Goal: Task Accomplishment & Management: Manage account settings

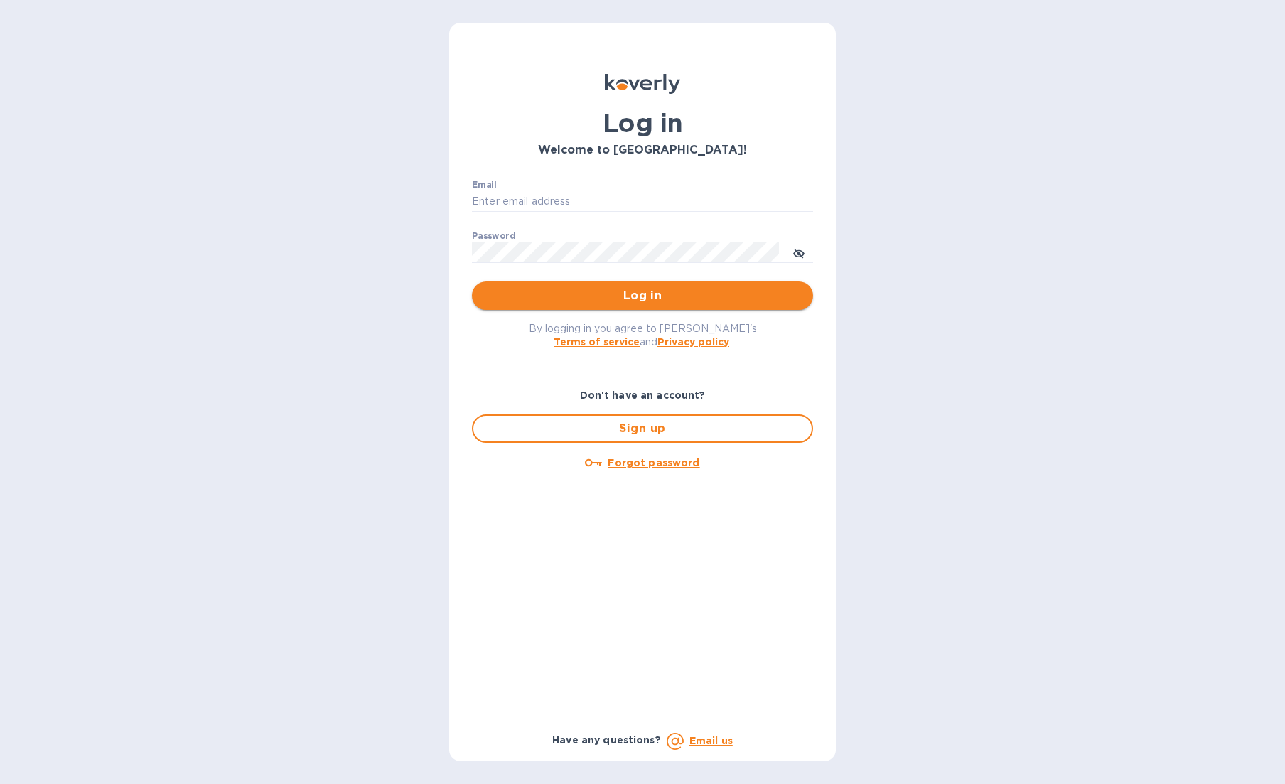
type input "b@corkhoarder.com"
click at [697, 301] on span "Log in" at bounding box center [642, 295] width 318 height 17
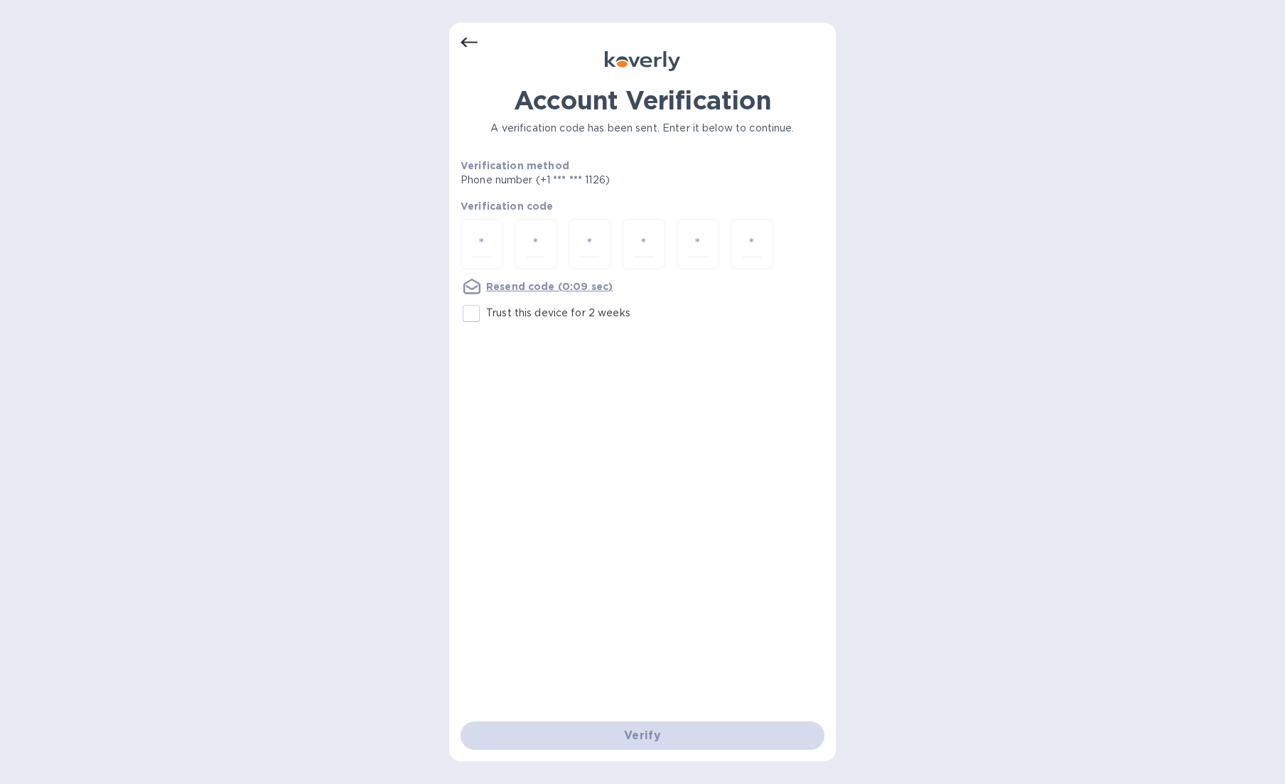
click at [470, 306] on input "Trust this device for 2 weeks" at bounding box center [471, 314] width 30 height 30
checkbox input "true"
click at [475, 237] on input "number" at bounding box center [482, 244] width 18 height 26
type input "7"
type input "0"
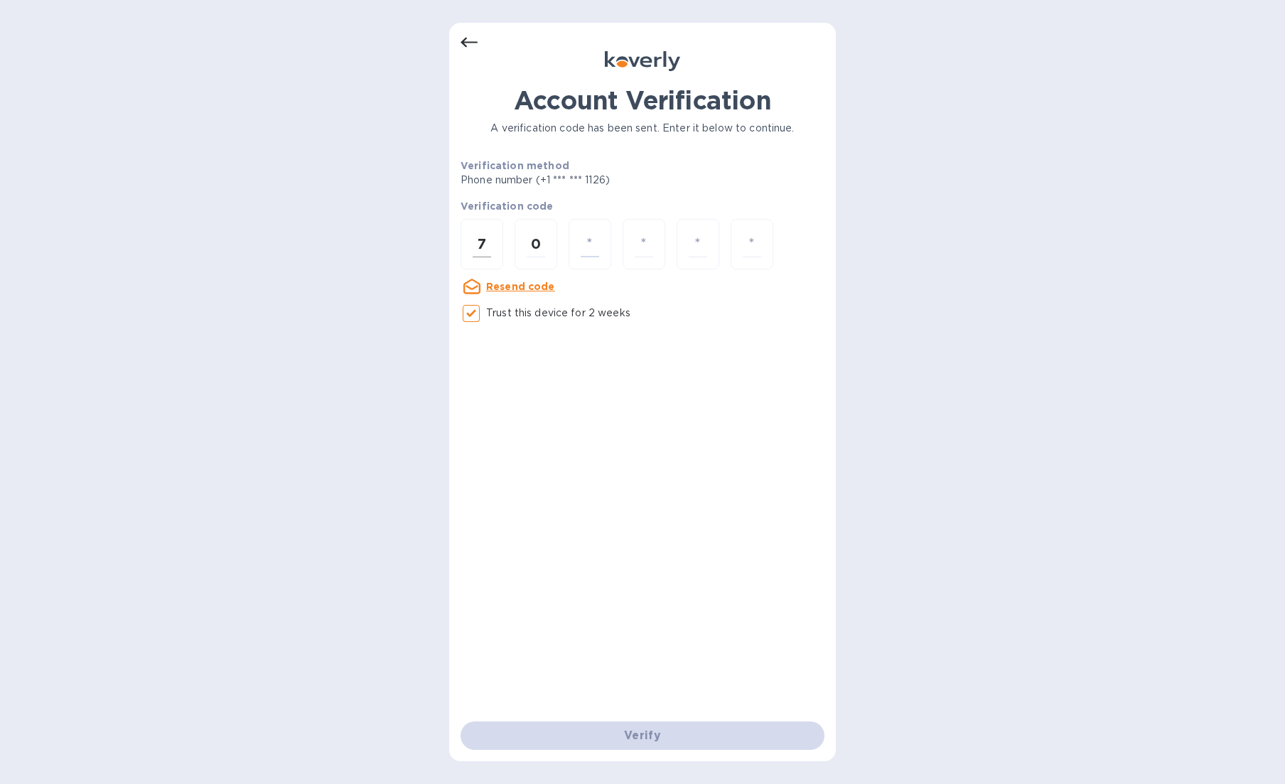
type input "8"
type input "2"
type input "0"
type input "2"
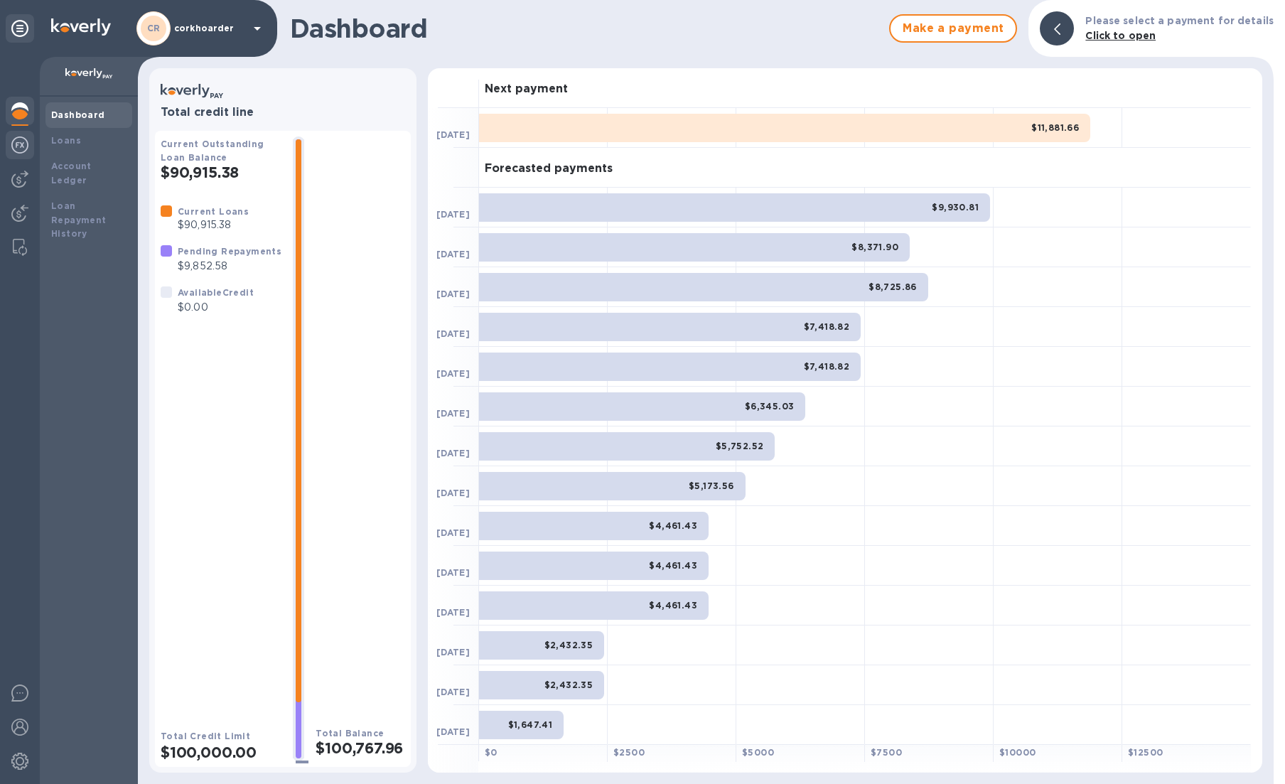
click at [30, 154] on div at bounding box center [20, 146] width 28 height 31
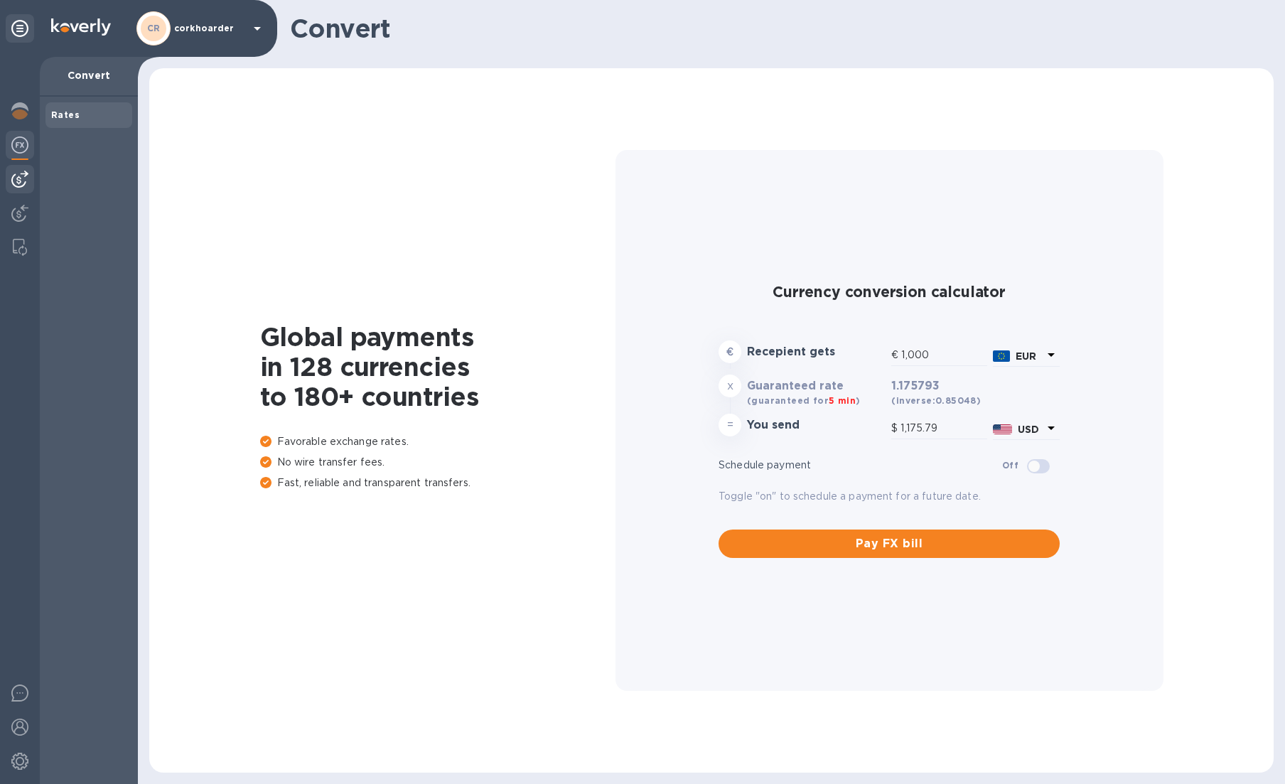
click at [9, 187] on div at bounding box center [20, 179] width 28 height 28
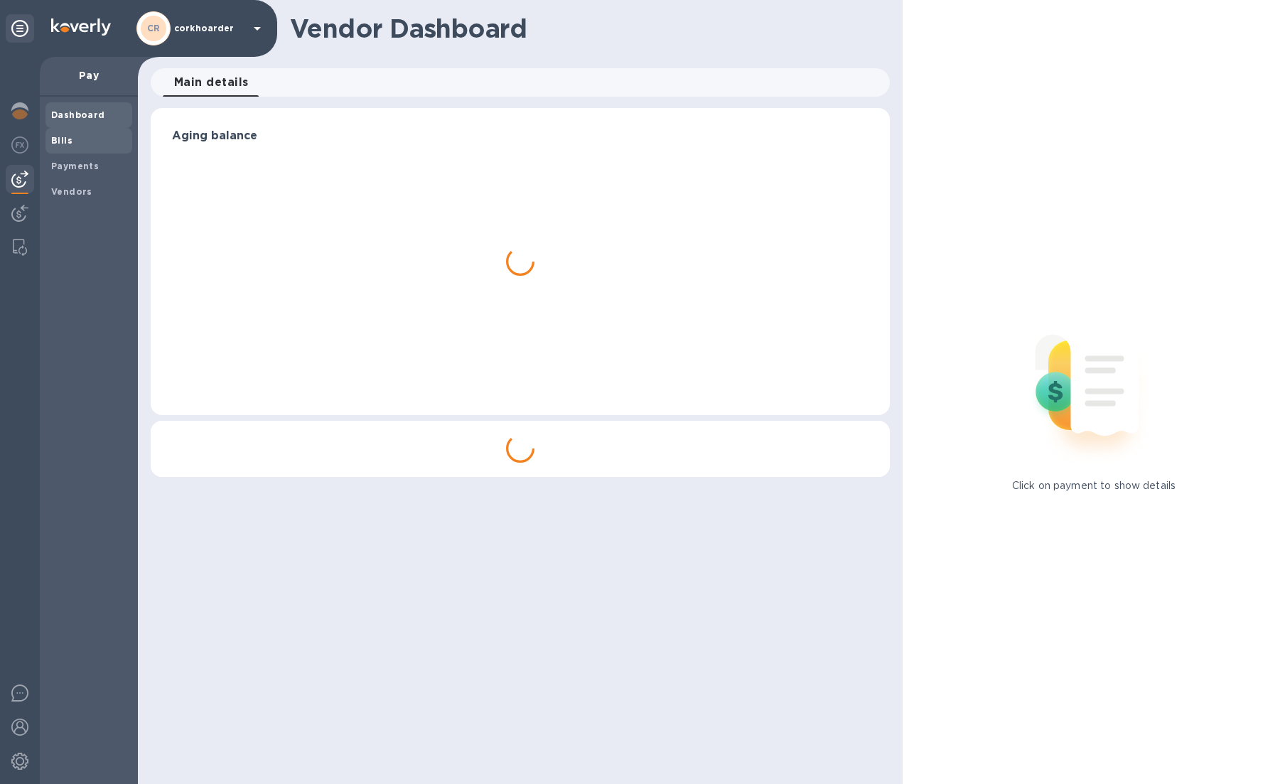
click at [65, 144] on b "Bills" at bounding box center [61, 140] width 21 height 11
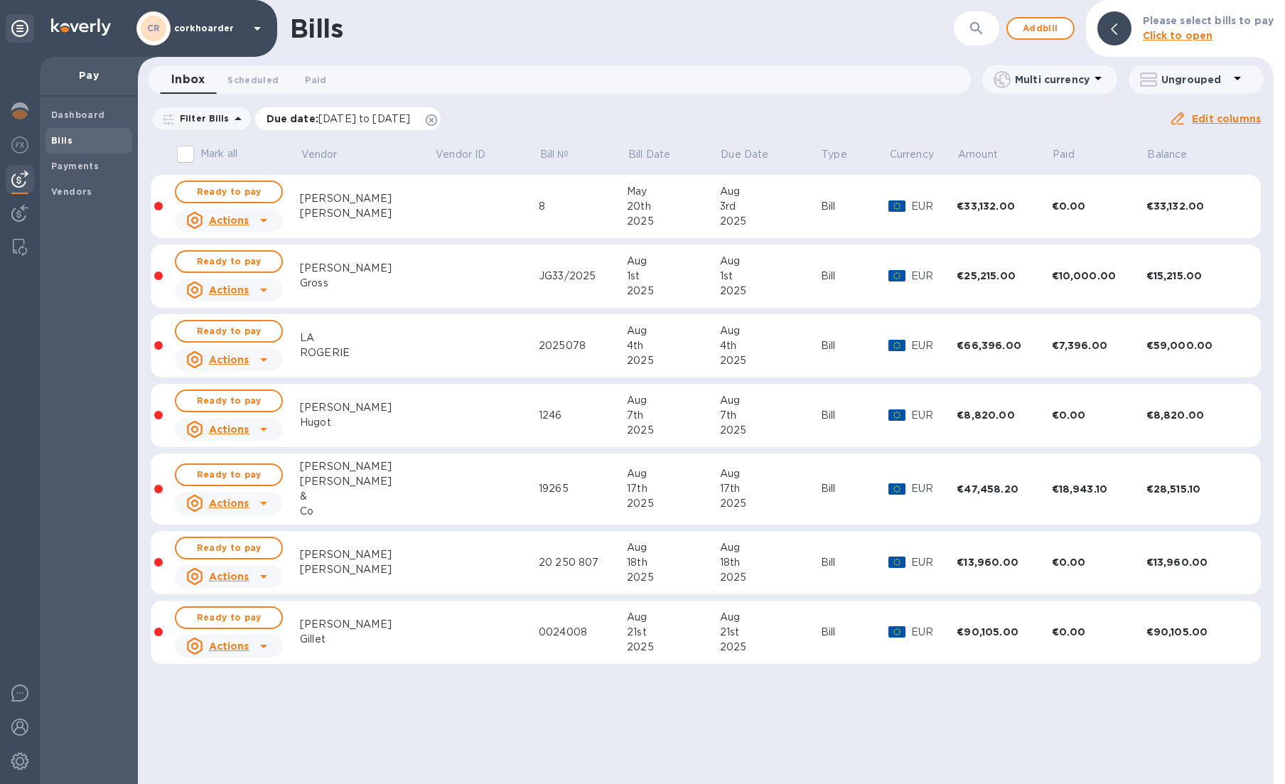
click at [437, 119] on icon at bounding box center [431, 119] width 11 height 11
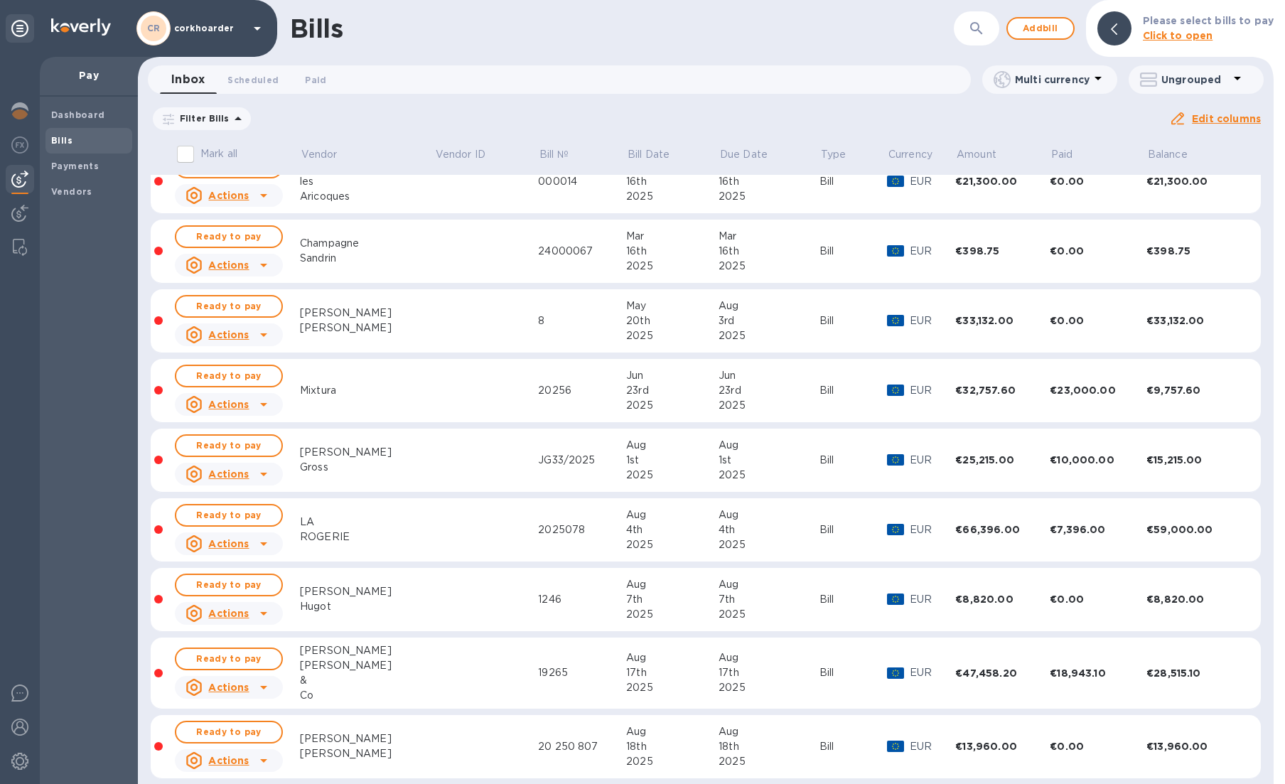
scroll to position [247, 0]
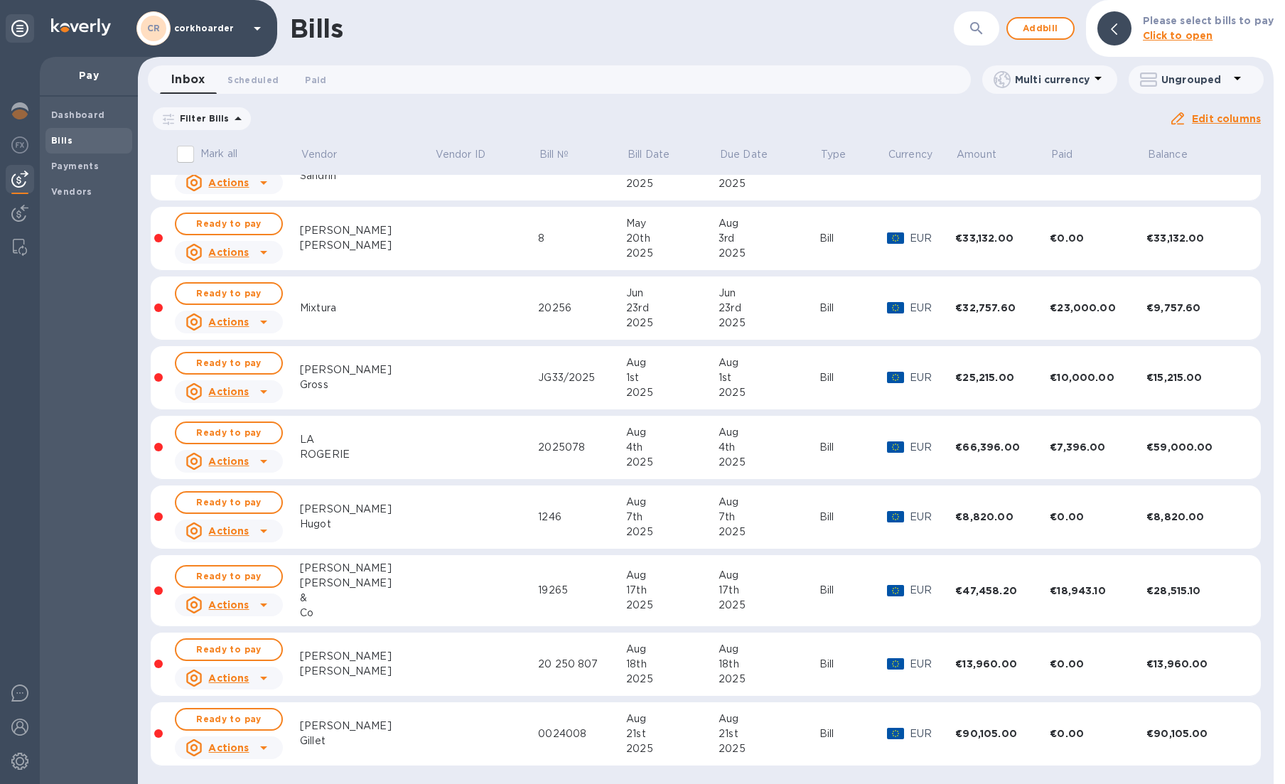
click at [434, 448] on td at bounding box center [486, 448] width 104 height 64
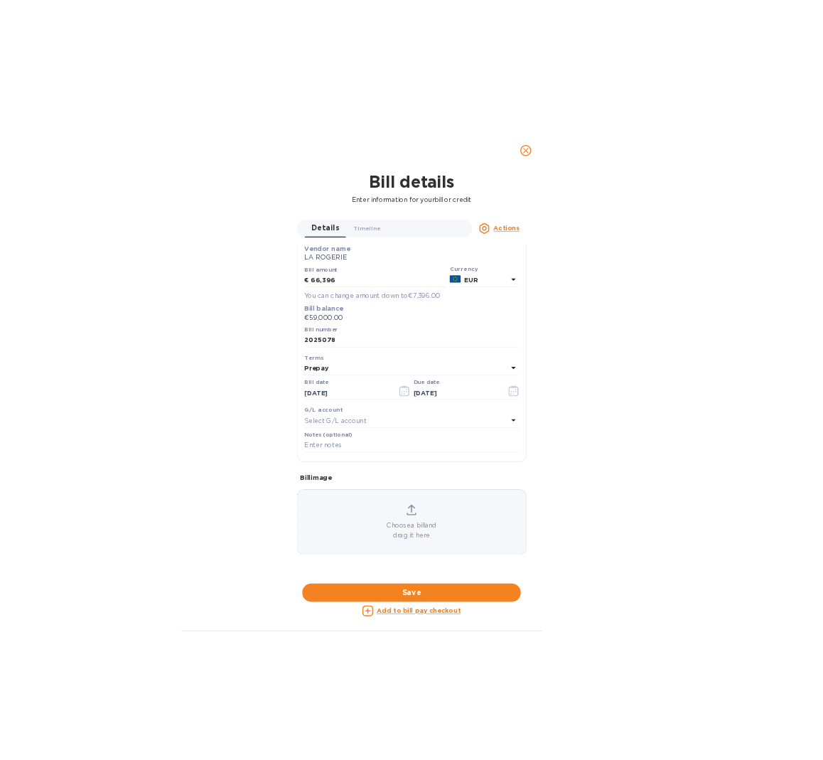
scroll to position [586, 0]
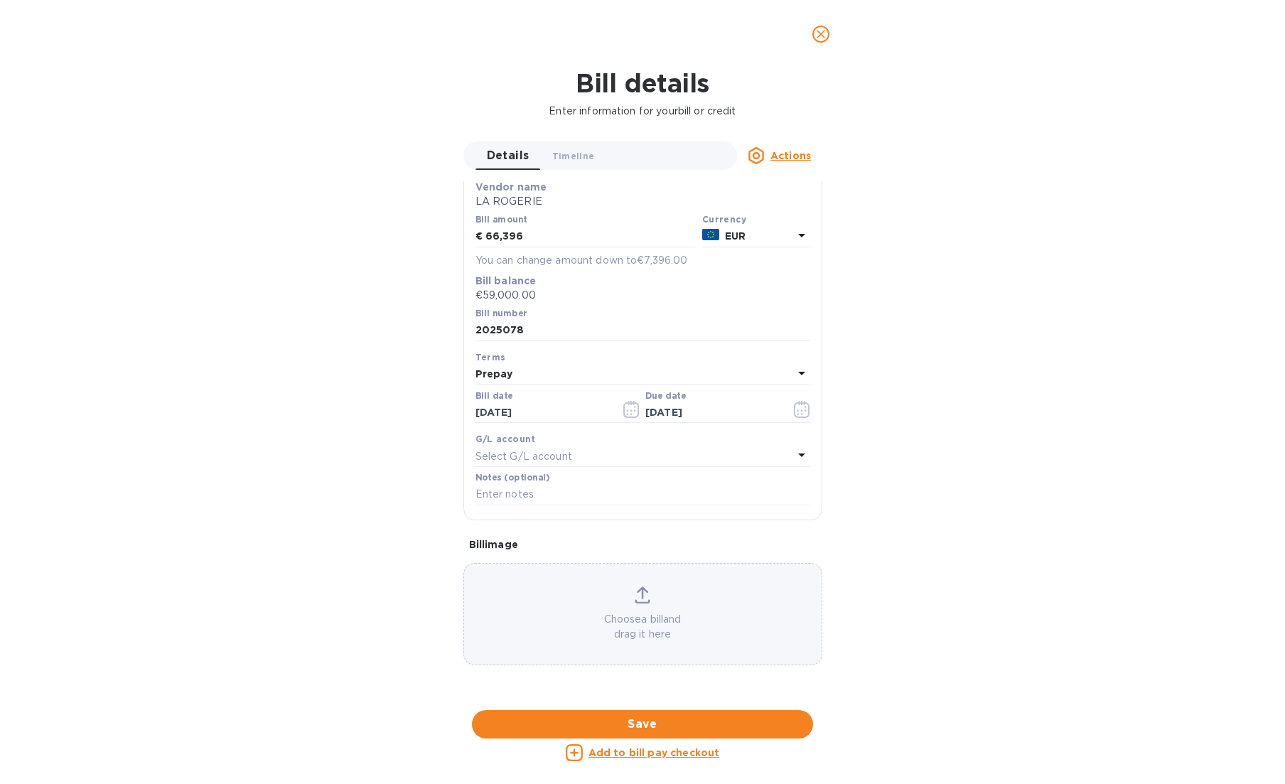
click at [778, 700] on div at bounding box center [643, 711] width 359 height 22
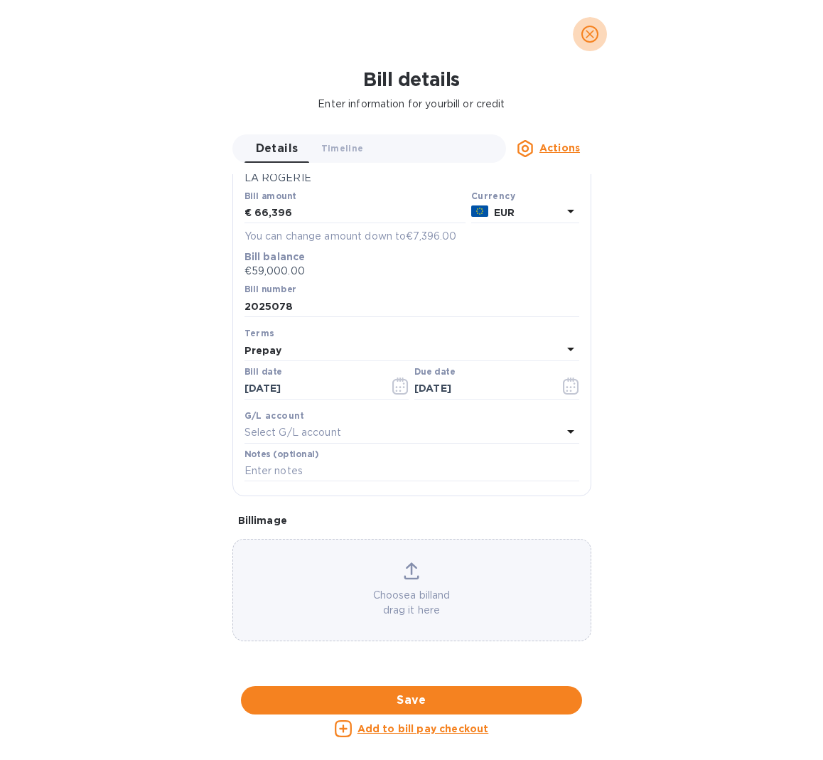
click at [589, 35] on icon "close" at bounding box center [590, 34] width 9 height 9
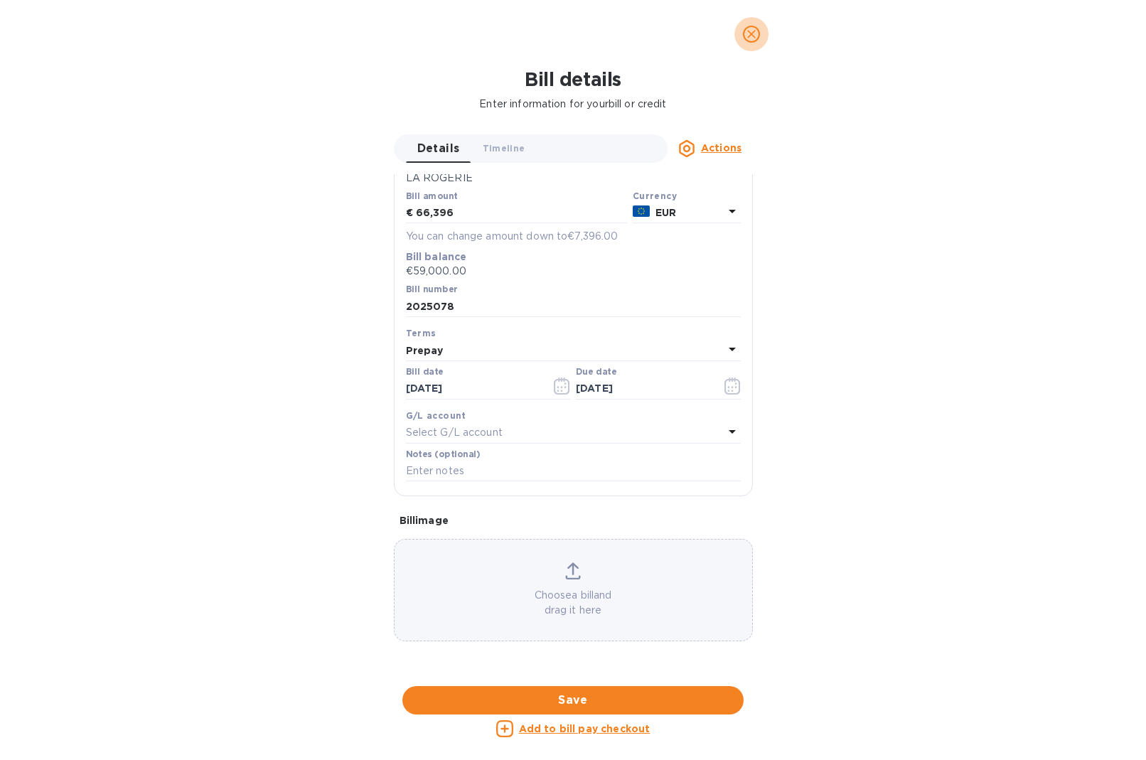
scroll to position [104, 0]
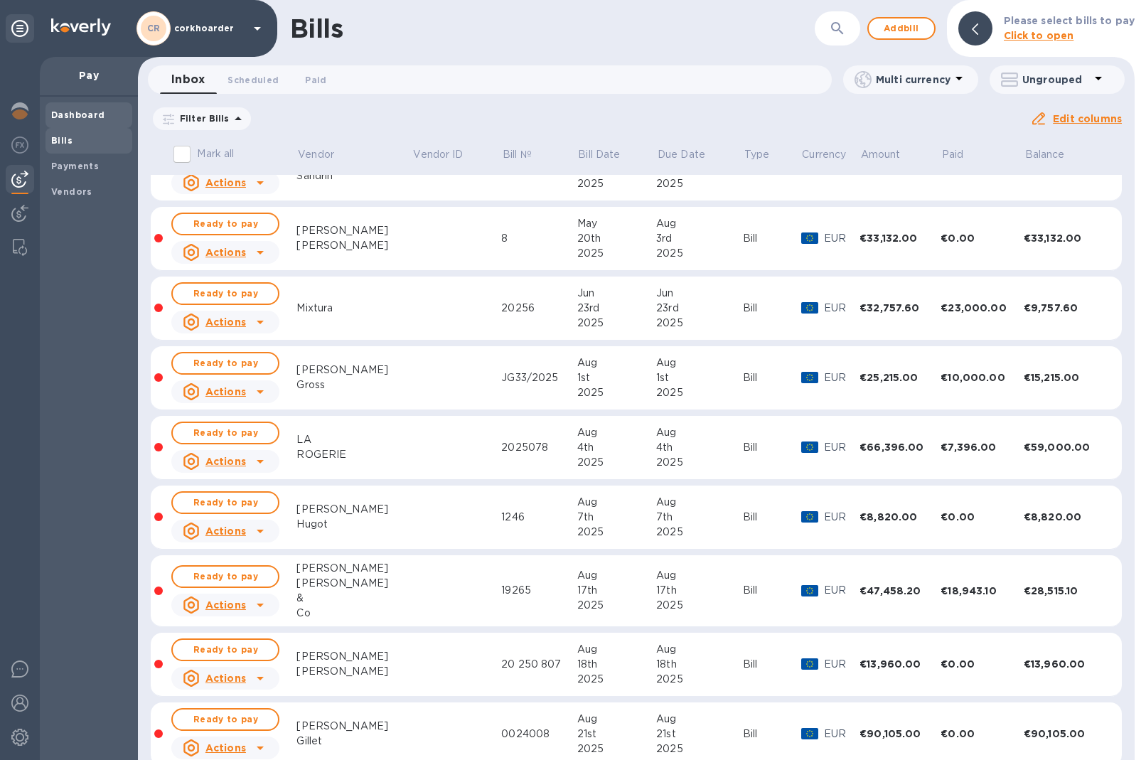
click at [75, 108] on span "Dashboard" at bounding box center [78, 115] width 54 height 14
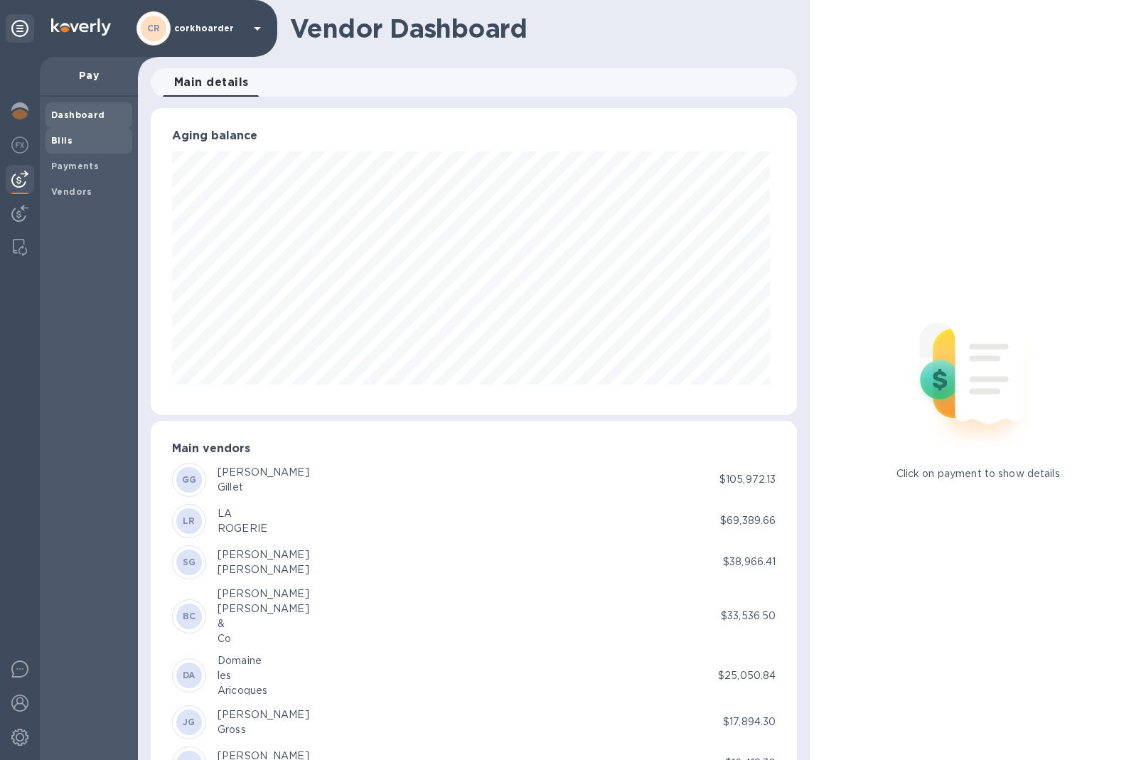
scroll to position [307, 641]
drag, startPoint x: 60, startPoint y: 151, endPoint x: 84, endPoint y: 145, distance: 24.3
click at [60, 151] on div "Bills" at bounding box center [88, 141] width 87 height 26
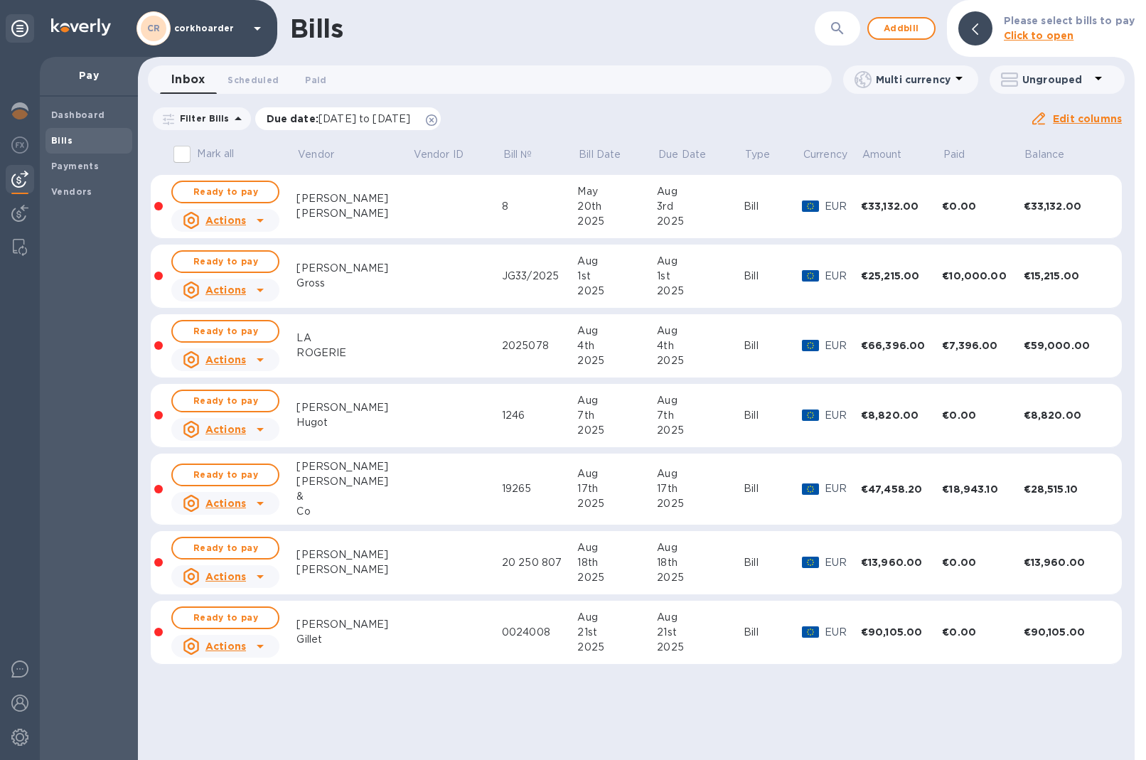
click at [437, 120] on icon at bounding box center [431, 119] width 11 height 11
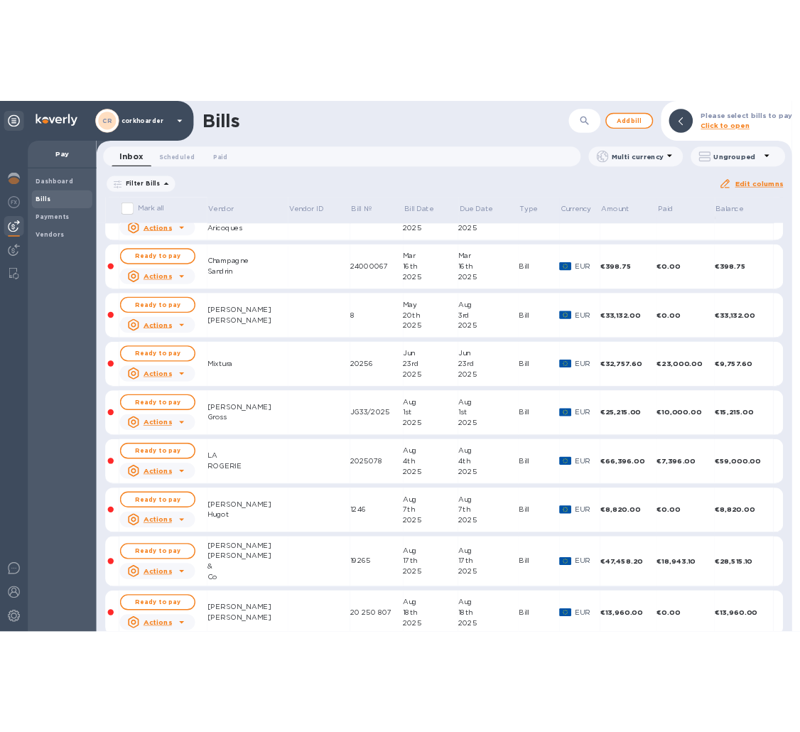
scroll to position [205, 0]
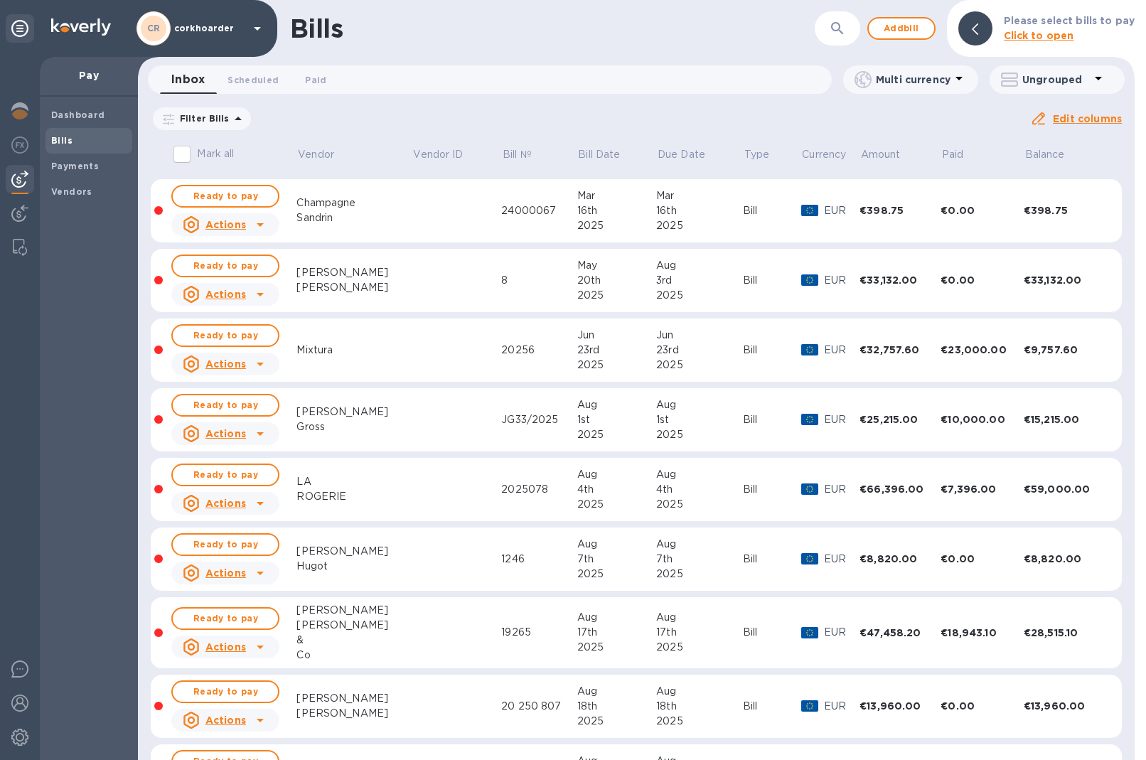
click at [433, 507] on td at bounding box center [457, 490] width 90 height 64
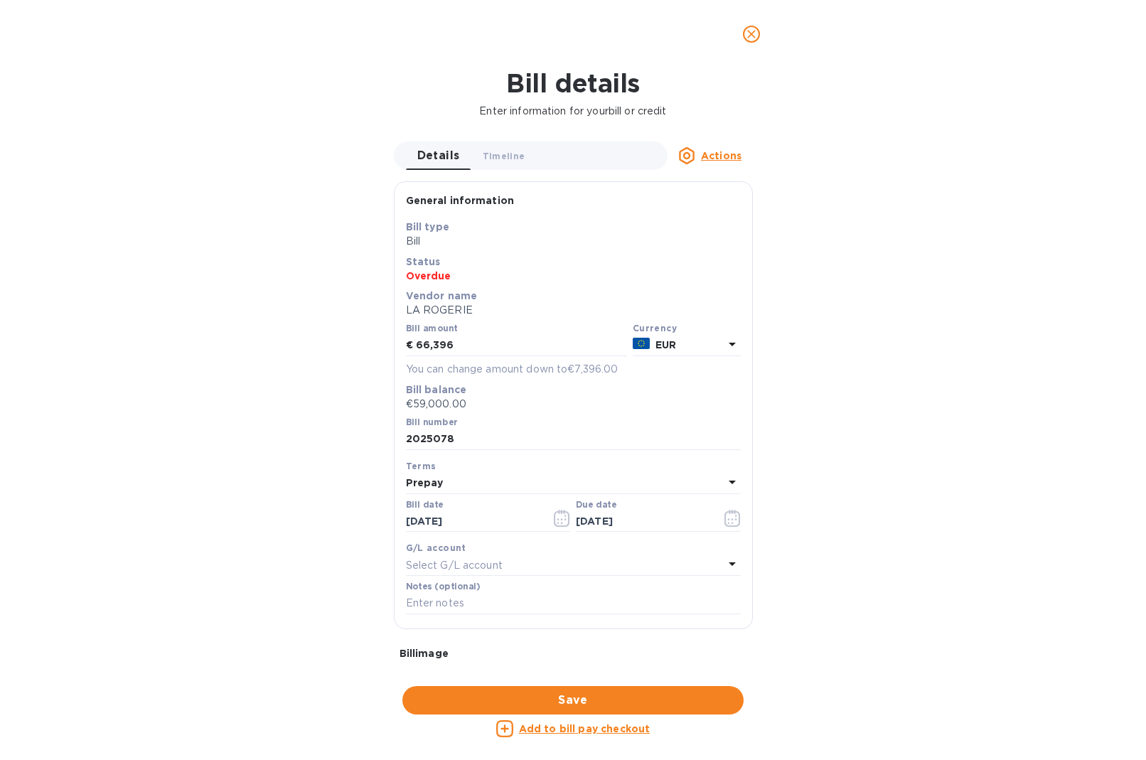
click at [553, 734] on u "Add to bill pay checkout" at bounding box center [585, 728] width 132 height 11
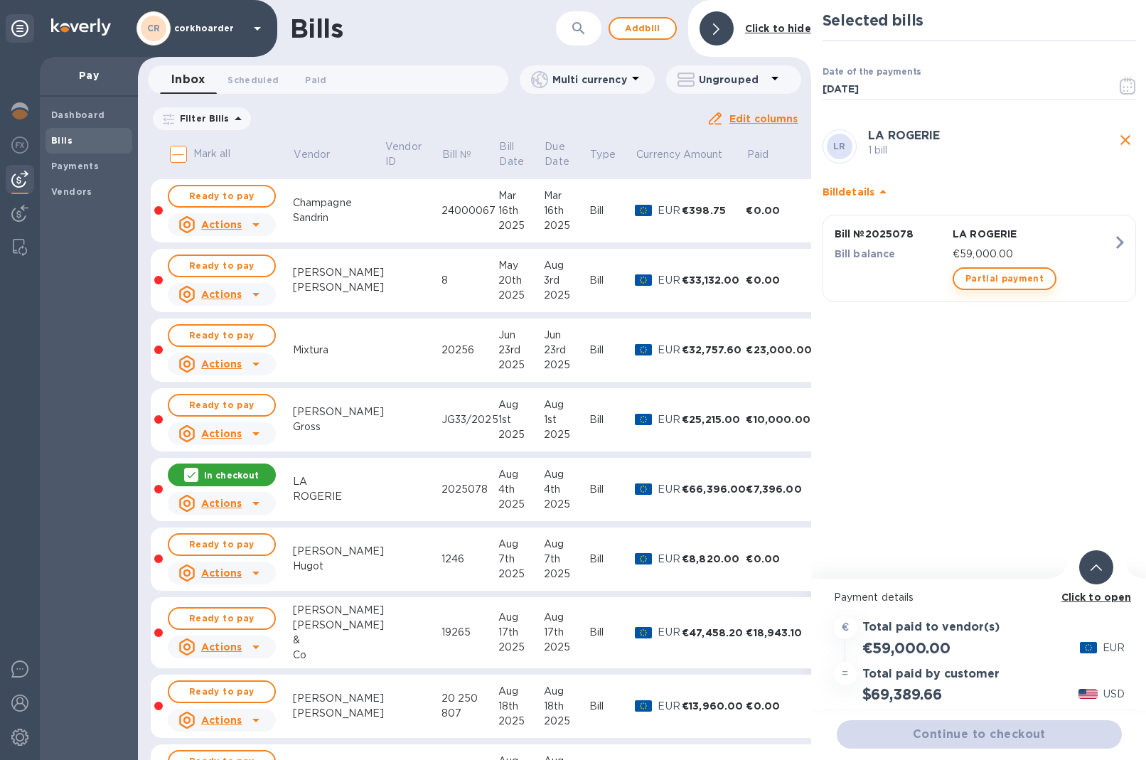
click at [995, 270] on span "Partial payment" at bounding box center [1004, 278] width 78 height 17
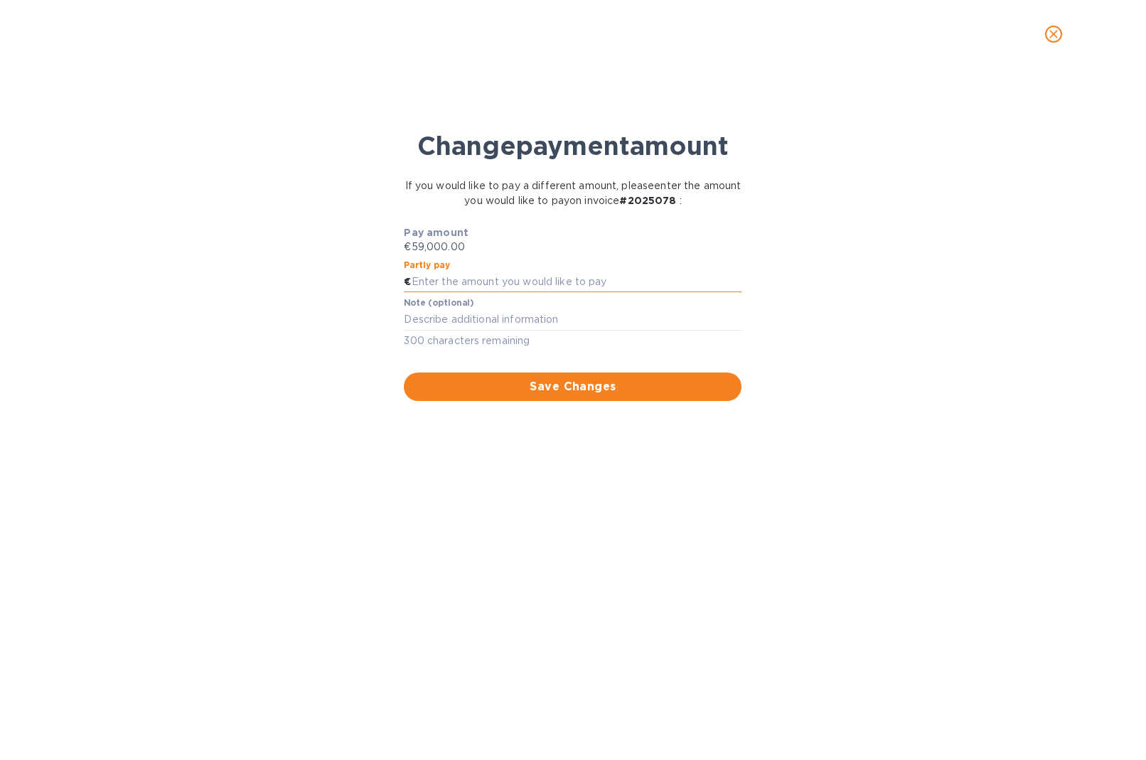
click at [557, 291] on input "text" at bounding box center [577, 282] width 331 height 21
click at [557, 273] on input "text" at bounding box center [577, 282] width 331 height 21
type input "49,000"
click at [660, 408] on div "Change payment amount If you would like to pay a different amount, please enter…" at bounding box center [572, 421] width 1123 height 677
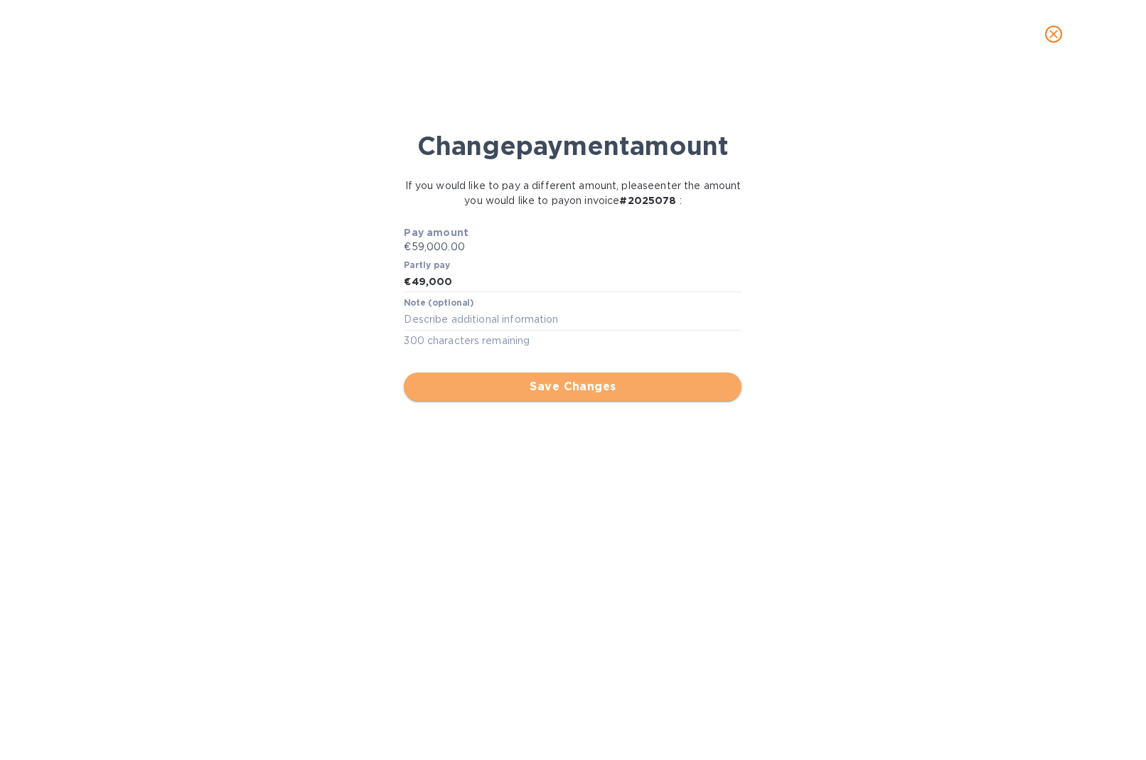
click at [661, 397] on button "Save Changes" at bounding box center [573, 387] width 338 height 28
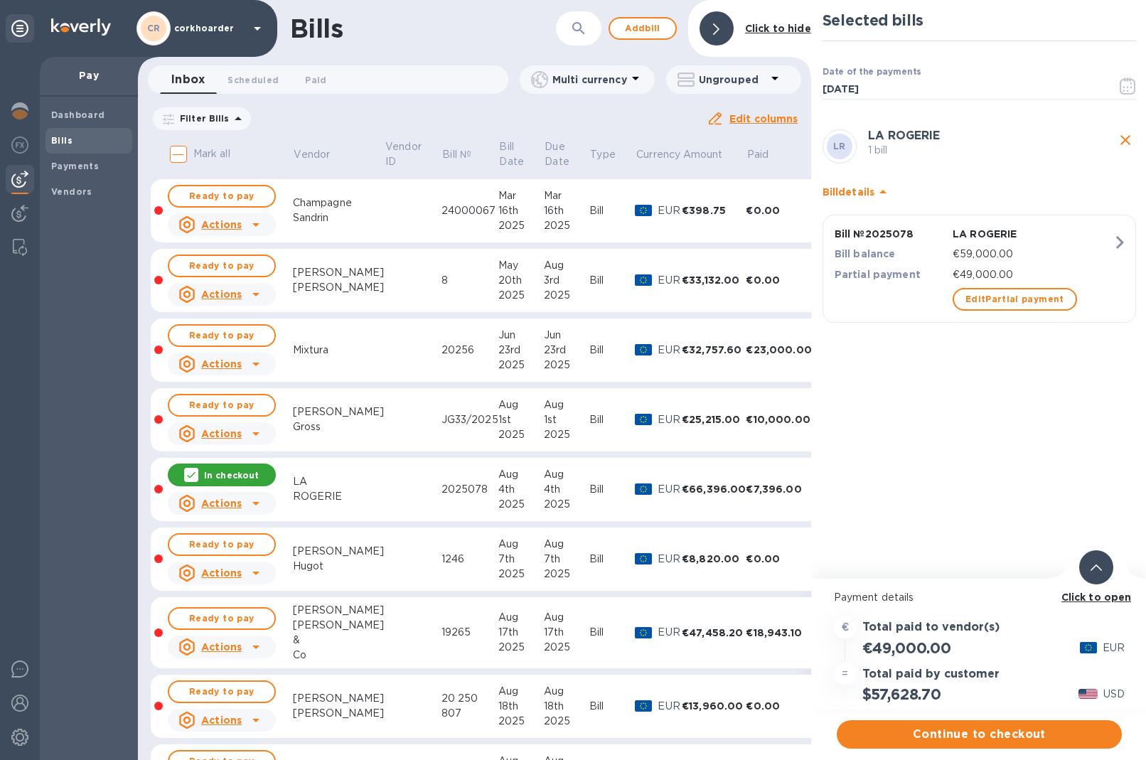
click at [712, 21] on div at bounding box center [717, 28] width 34 height 34
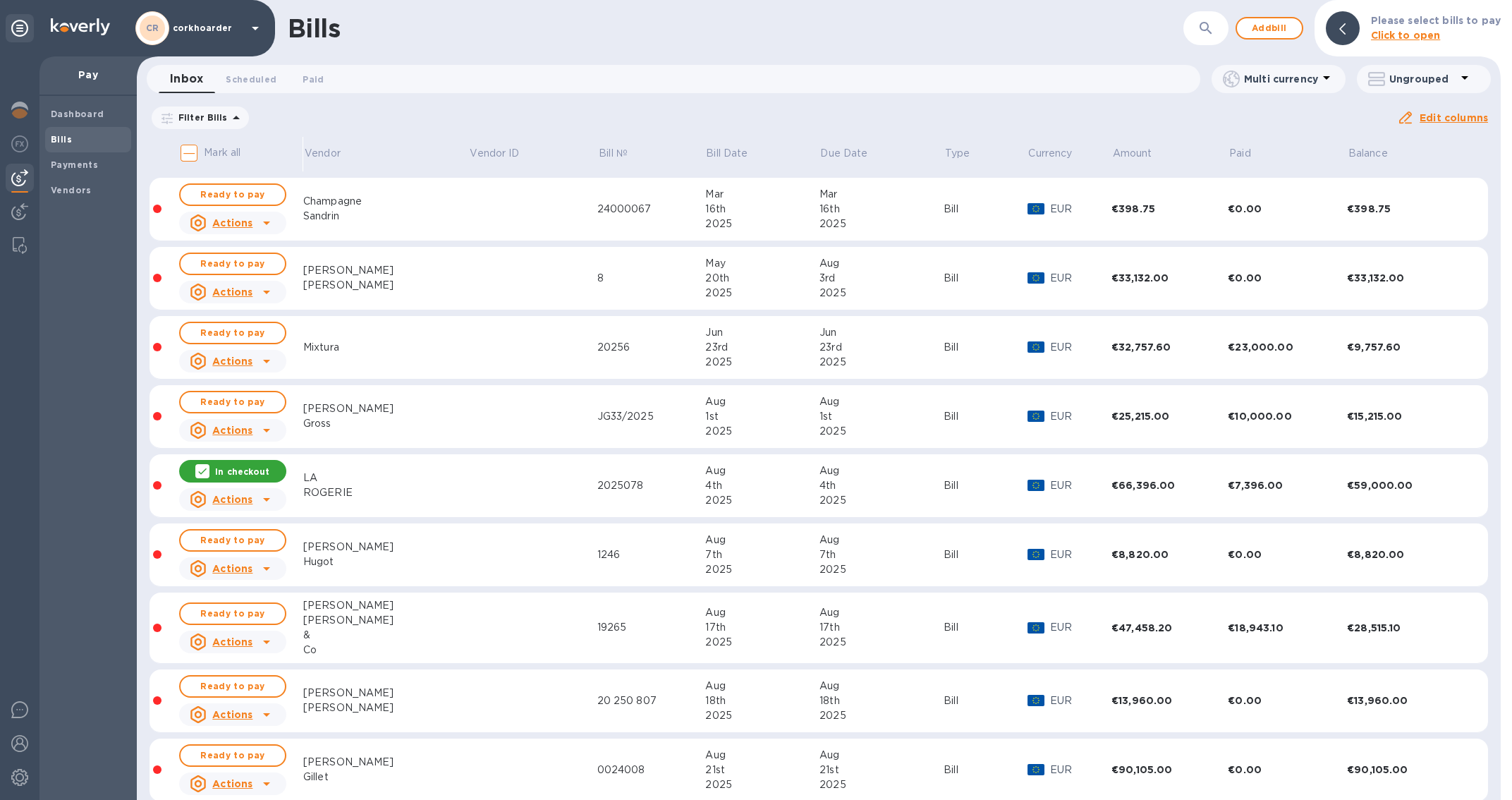
click at [193, 482] on div "In checkout" at bounding box center [233, 471] width 107 height 23
click at [33, 118] on div at bounding box center [20, 111] width 28 height 31
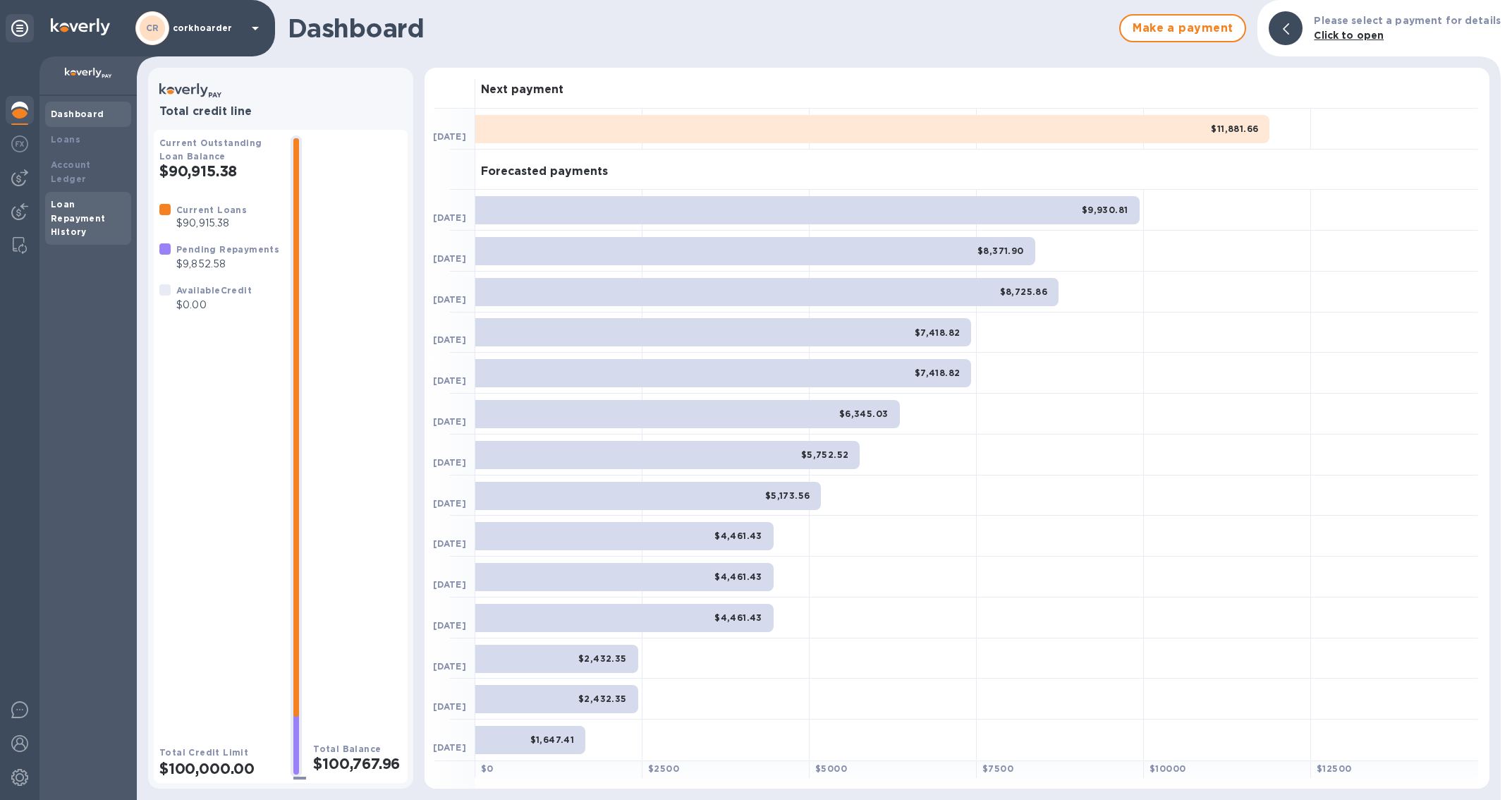
click at [72, 201] on b "Loan Repayment History" at bounding box center [77, 217] width 55 height 39
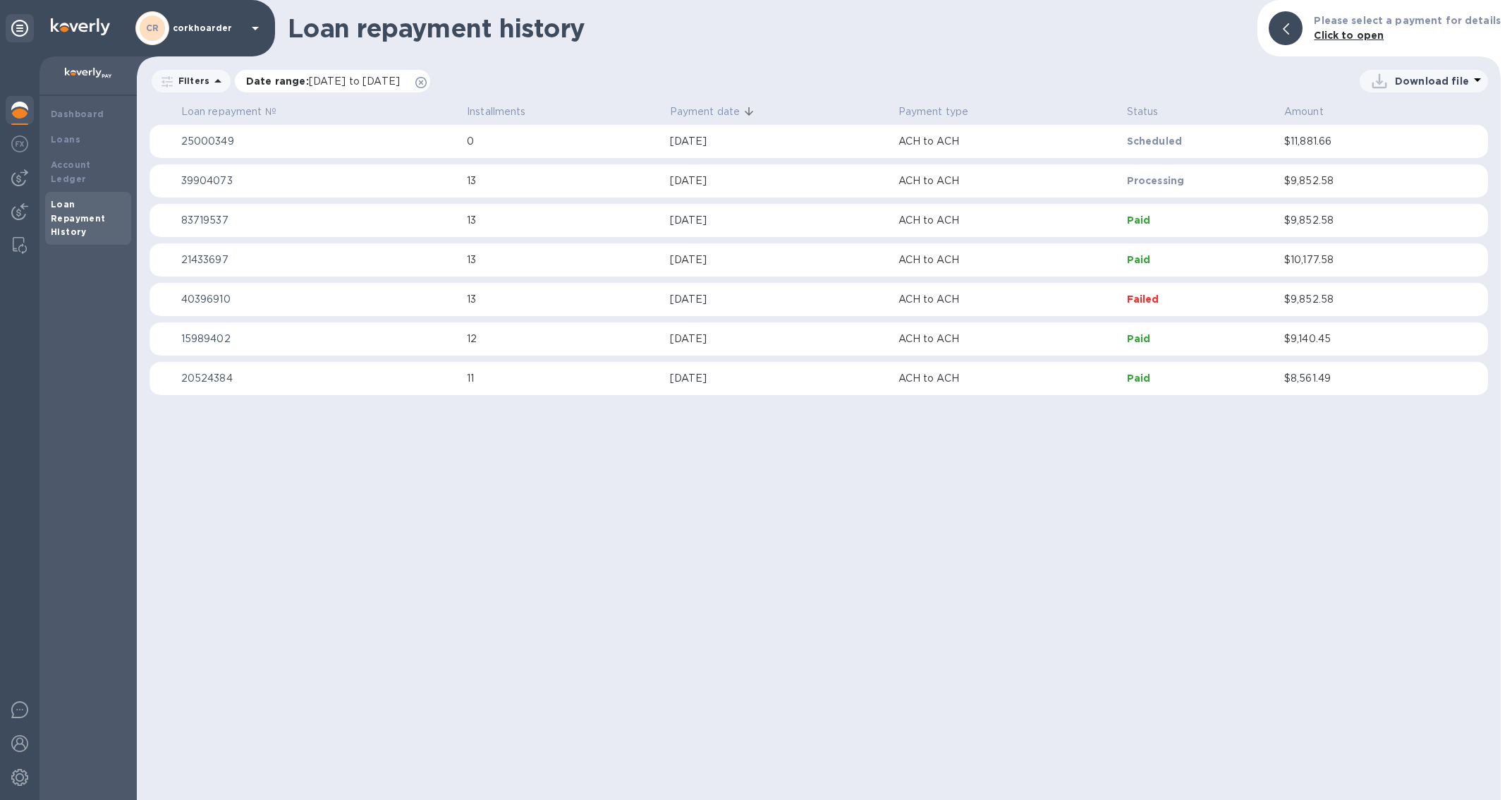
click at [427, 78] on icon at bounding box center [421, 81] width 11 height 11
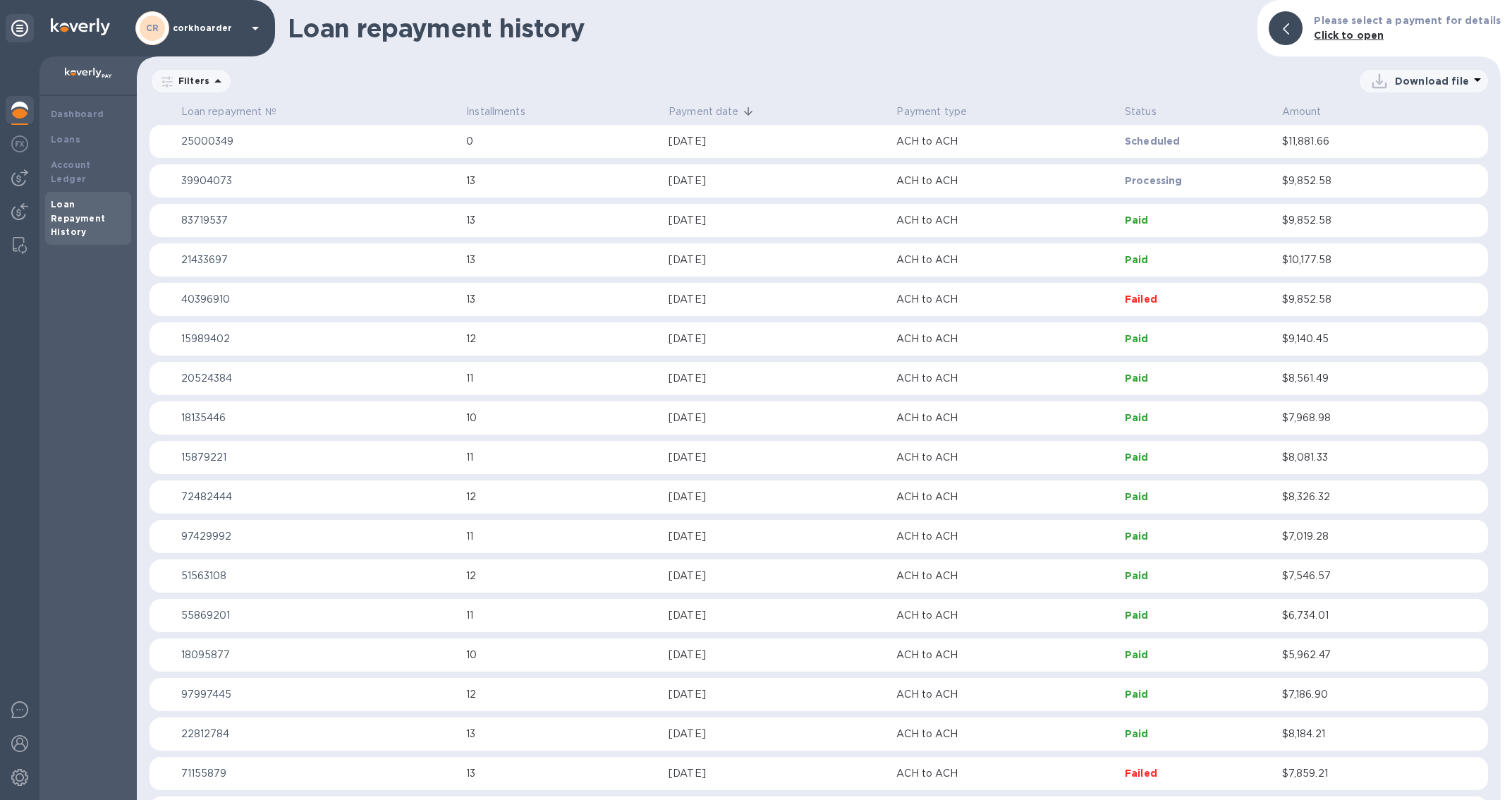
click at [12, 106] on img at bounding box center [19, 109] width 17 height 17
